Goal: Information Seeking & Learning: Learn about a topic

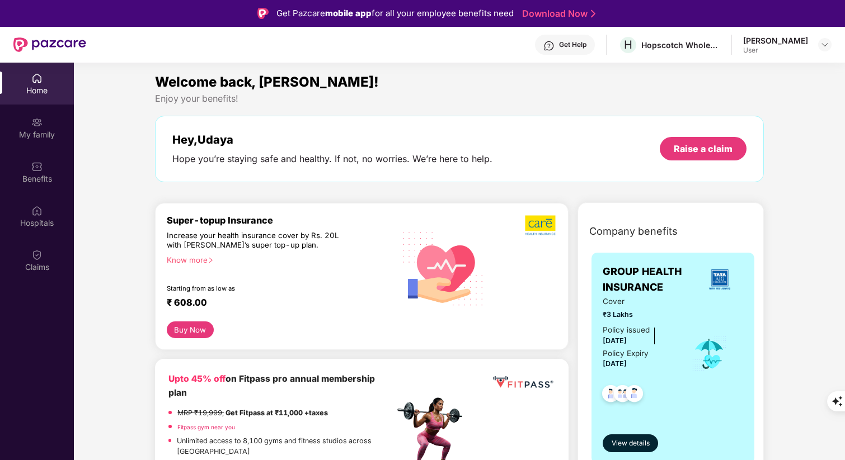
click at [449, 93] on div "Enjoy your benefits!" at bounding box center [459, 99] width 609 height 12
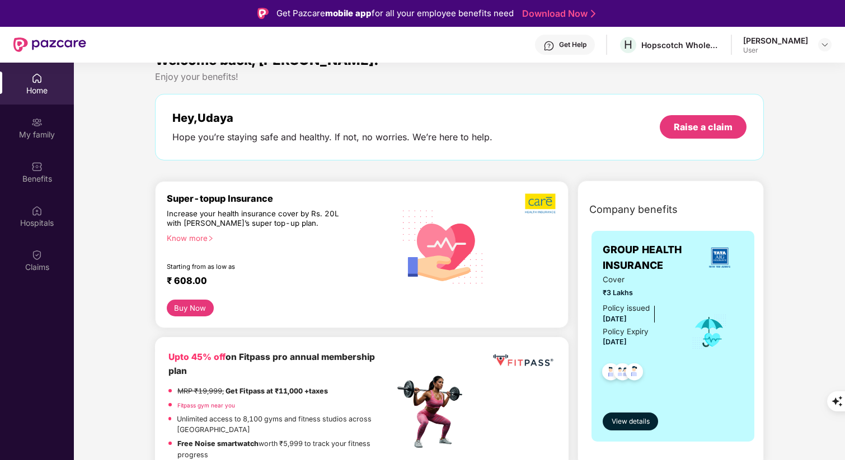
scroll to position [42, 0]
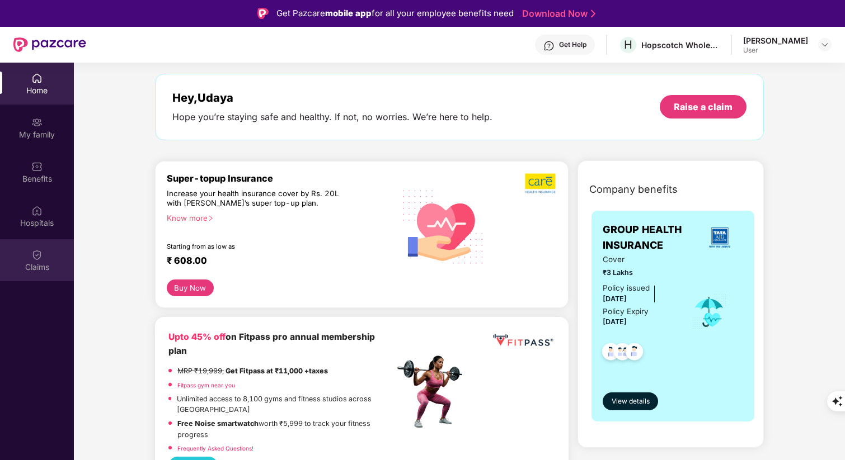
click at [41, 259] on img at bounding box center [36, 255] width 11 height 11
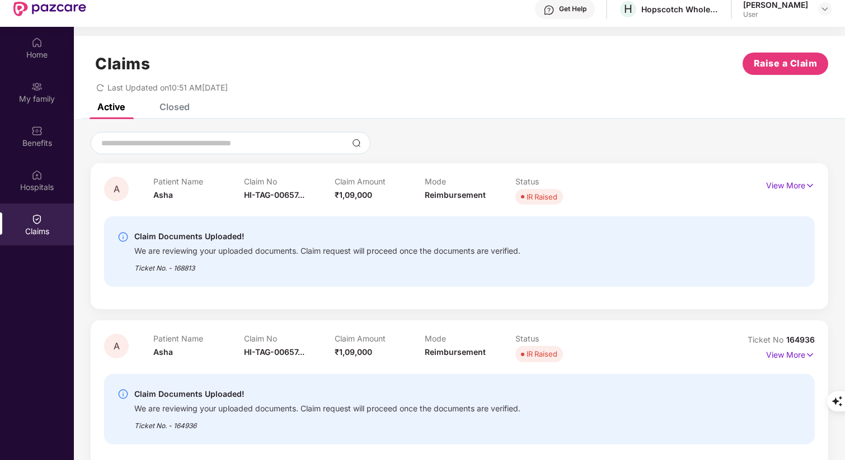
scroll to position [63, 0]
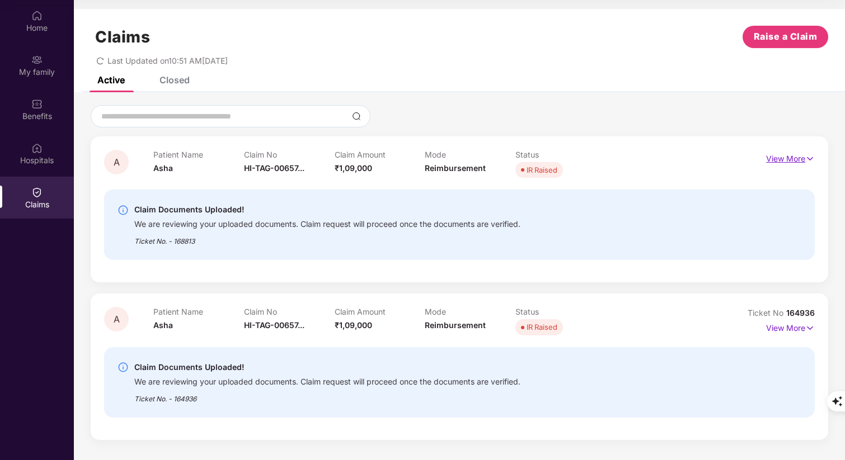
click at [811, 159] on img at bounding box center [810, 159] width 10 height 12
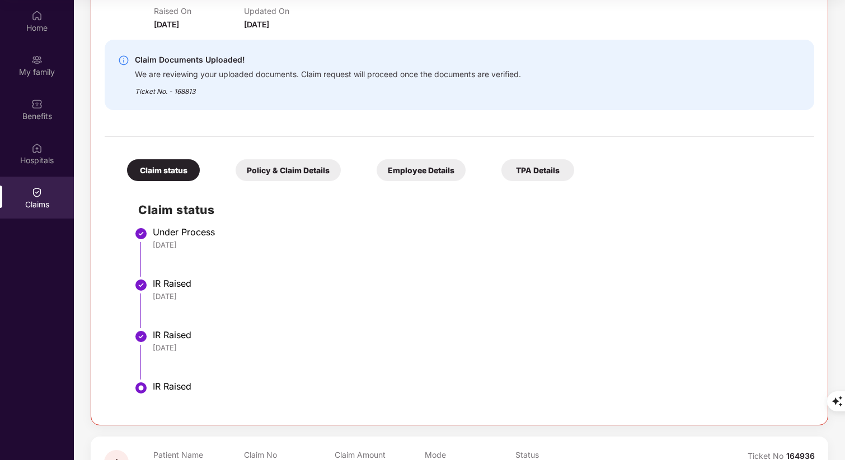
scroll to position [183, 0]
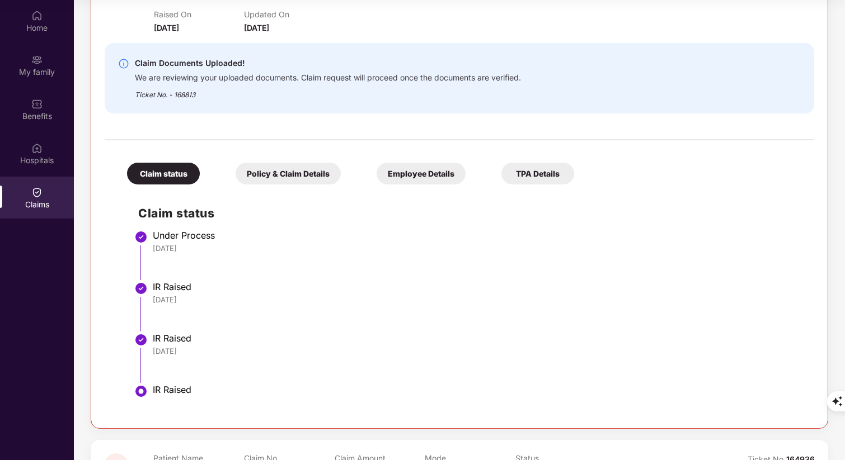
click at [306, 175] on div "Policy & Claim Details" at bounding box center [288, 174] width 105 height 22
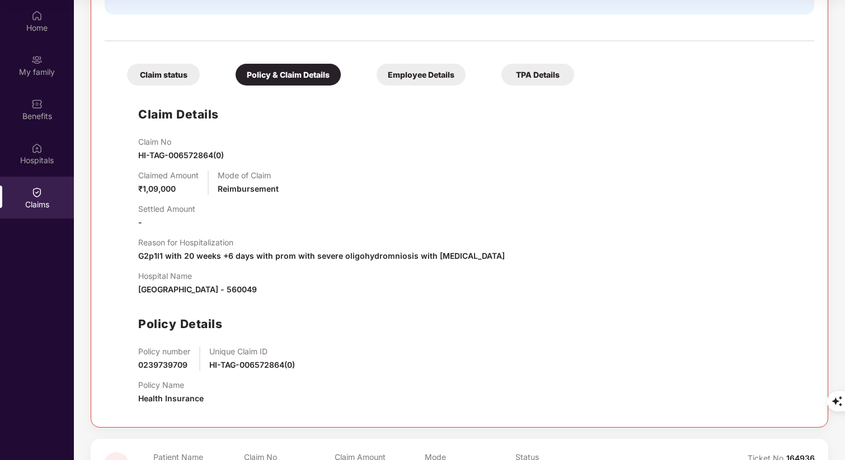
scroll to position [274, 0]
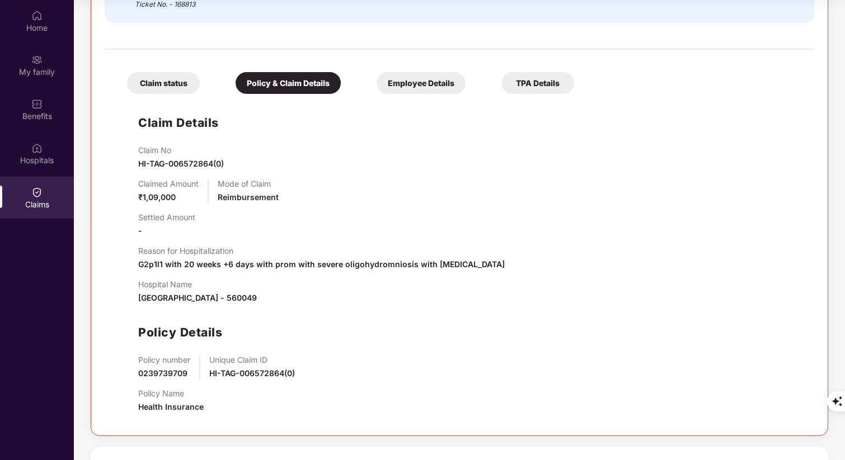
click at [422, 86] on div "Employee Details" at bounding box center [421, 83] width 89 height 22
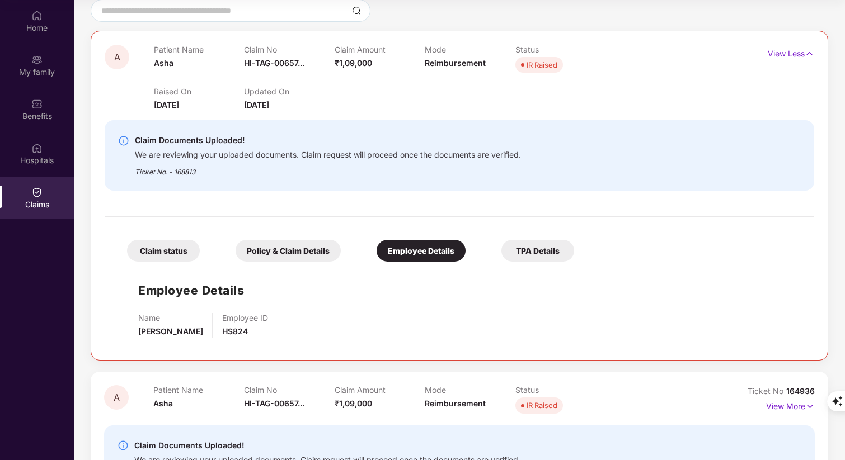
scroll to position [93, 0]
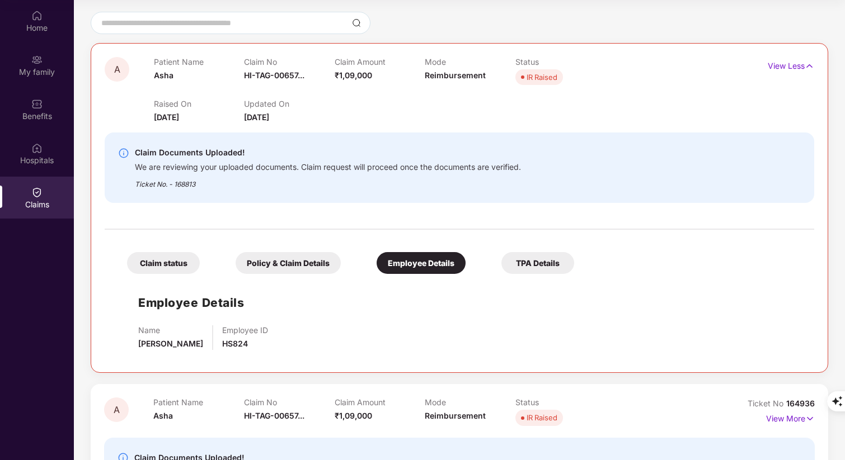
click at [363, 119] on div "Raised On [DATE] Updated On [DATE]" at bounding box center [425, 106] width 542 height 36
click at [359, 116] on div "Raised On [DATE] Updated On [DATE]" at bounding box center [425, 106] width 542 height 36
click at [341, 93] on div "Raised On [DATE] Updated On [DATE]" at bounding box center [425, 106] width 542 height 36
click at [317, 102] on p "Updated On" at bounding box center [289, 104] width 90 height 10
click at [322, 102] on p "Updated On" at bounding box center [289, 104] width 90 height 10
